Goal: Transaction & Acquisition: Purchase product/service

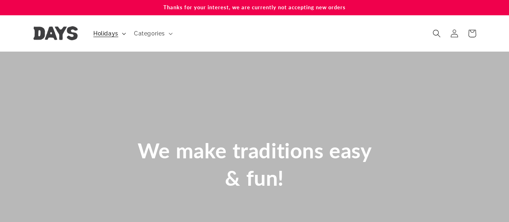
click at [105, 35] on span "Holidays" at bounding box center [105, 33] width 25 height 7
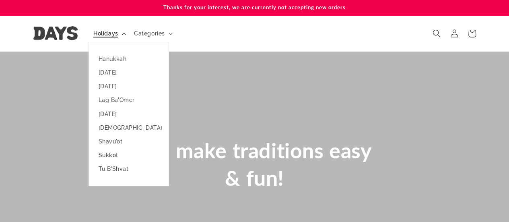
scroll to position [0, 509]
click at [157, 33] on span "Categories" at bounding box center [149, 33] width 31 height 7
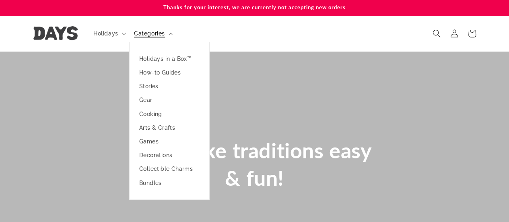
scroll to position [0, 1526]
click at [109, 27] on summary "Holidays" at bounding box center [109, 33] width 41 height 17
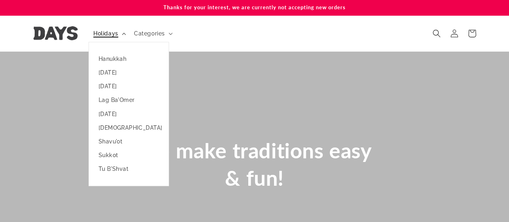
scroll to position [0, 0]
click at [129, 153] on link "Sukkot" at bounding box center [129, 155] width 80 height 14
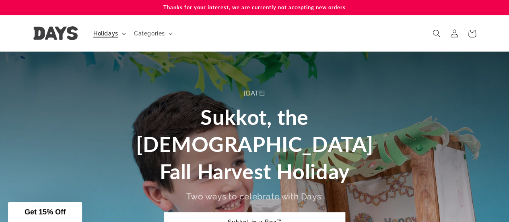
click at [107, 33] on span "Holidays" at bounding box center [105, 33] width 25 height 7
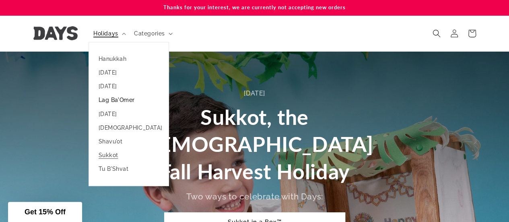
click at [138, 101] on link "Lag Ba'Omer" at bounding box center [129, 100] width 80 height 14
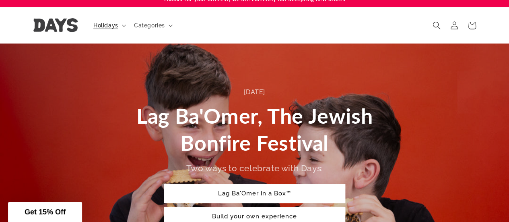
scroll to position [14, 0]
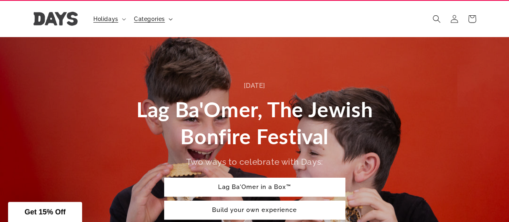
click at [146, 19] on span "Categories" at bounding box center [149, 18] width 31 height 7
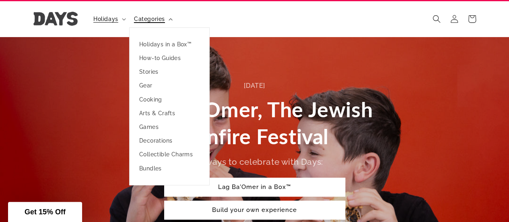
click at [171, 41] on link "Holidays in a Box™" at bounding box center [170, 44] width 80 height 14
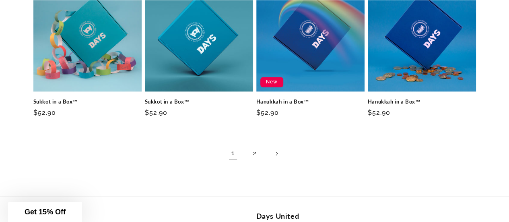
scroll to position [593, 0]
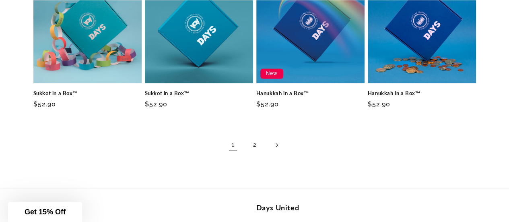
click at [276, 144] on icon "Next page" at bounding box center [276, 144] width 2 height 4
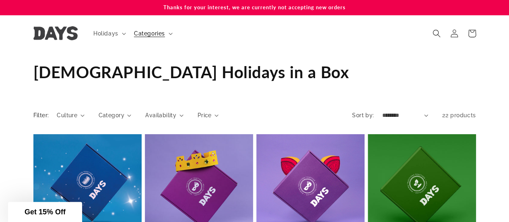
click at [37, 115] on h2 "Filter:" at bounding box center [41, 115] width 16 height 8
click at [71, 112] on span "Culture" at bounding box center [67, 115] width 21 height 8
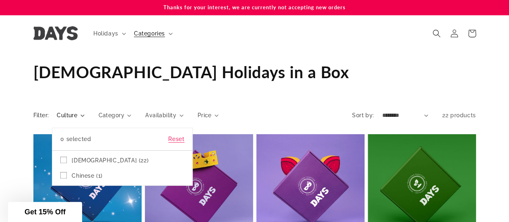
click at [87, 173] on span "Chinese (1)" at bounding box center [87, 175] width 31 height 7
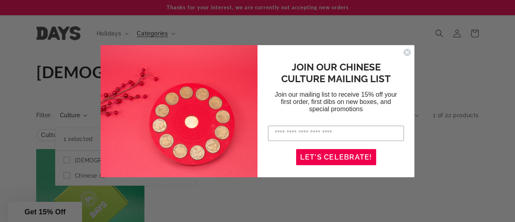
click at [307, 131] on input "Enter your email address" at bounding box center [336, 133] width 136 height 15
type input "**********"
click at [344, 161] on button "LET'S CELEBRATE!" at bounding box center [336, 157] width 80 height 16
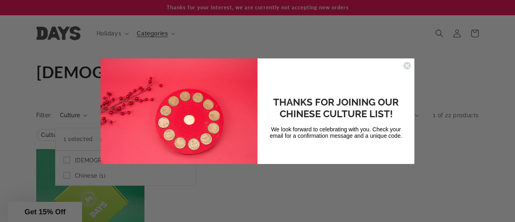
click at [408, 67] on icon "Close dialog" at bounding box center [407, 65] width 3 height 3
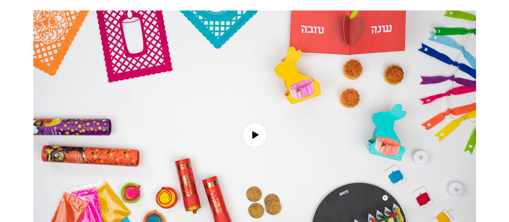
scroll to position [58, 0]
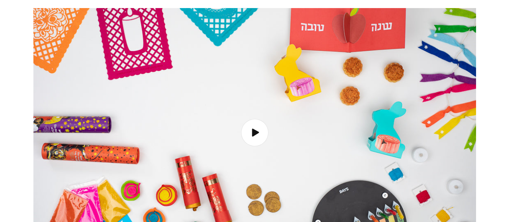
click at [256, 135] on icon "Load video:" at bounding box center [255, 132] width 9 height 9
